Goal: Navigation & Orientation: Find specific page/section

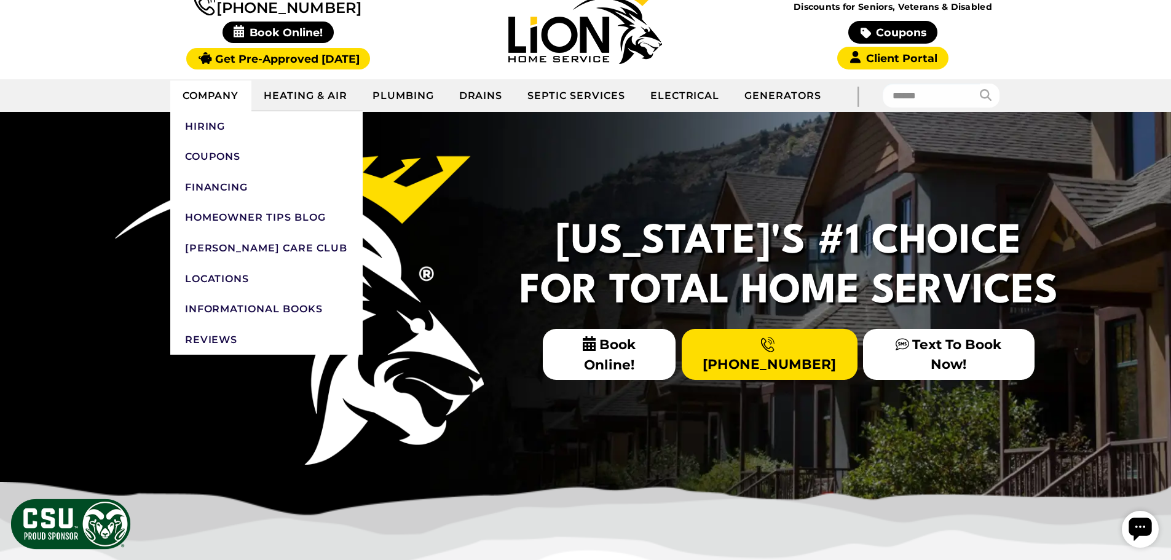
drag, startPoint x: 0, startPoint y: 0, endPoint x: 224, endPoint y: 99, distance: 244.6
click at [224, 99] on link "Company" at bounding box center [211, 95] width 82 height 31
